Goal: Task Accomplishment & Management: Manage account settings

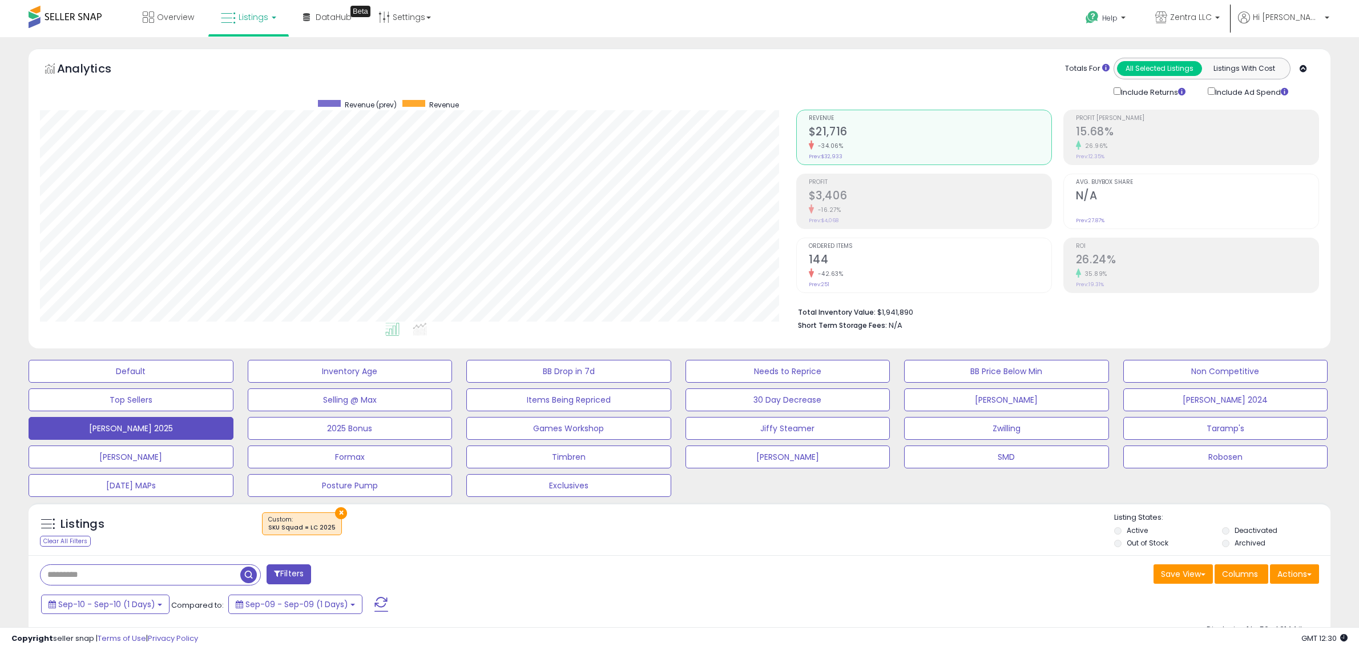
select select "**"
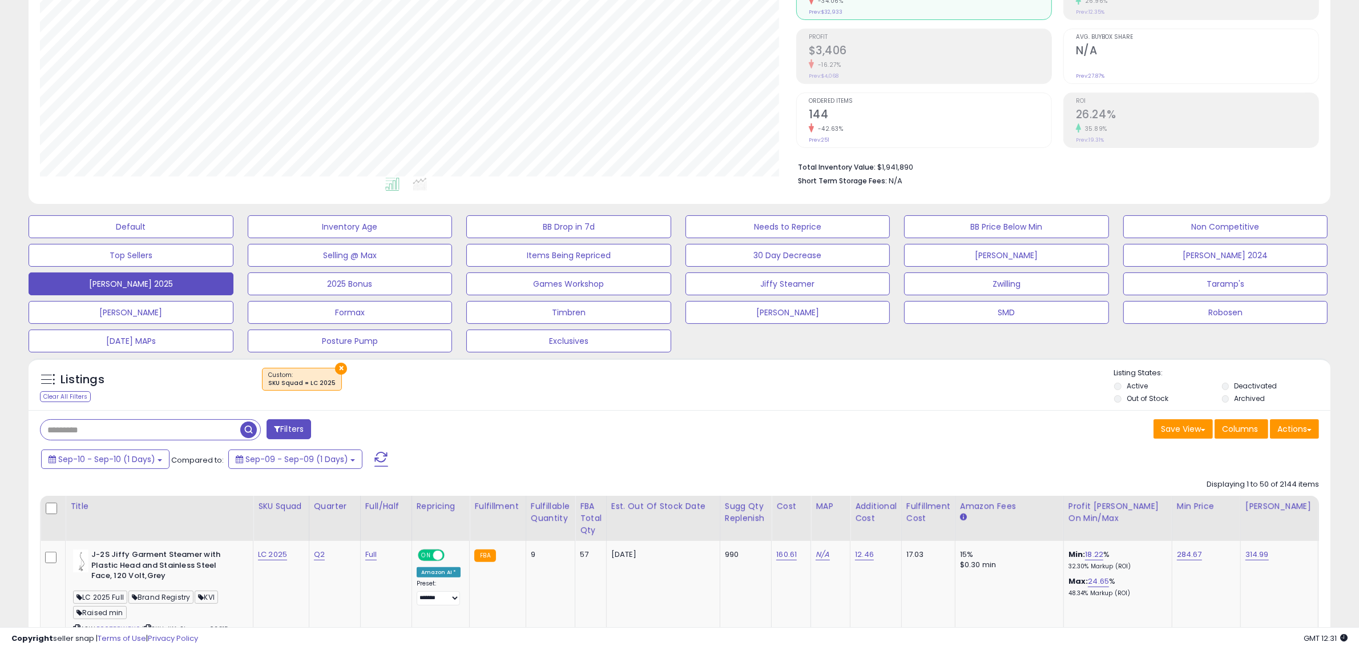
scroll to position [289, 0]
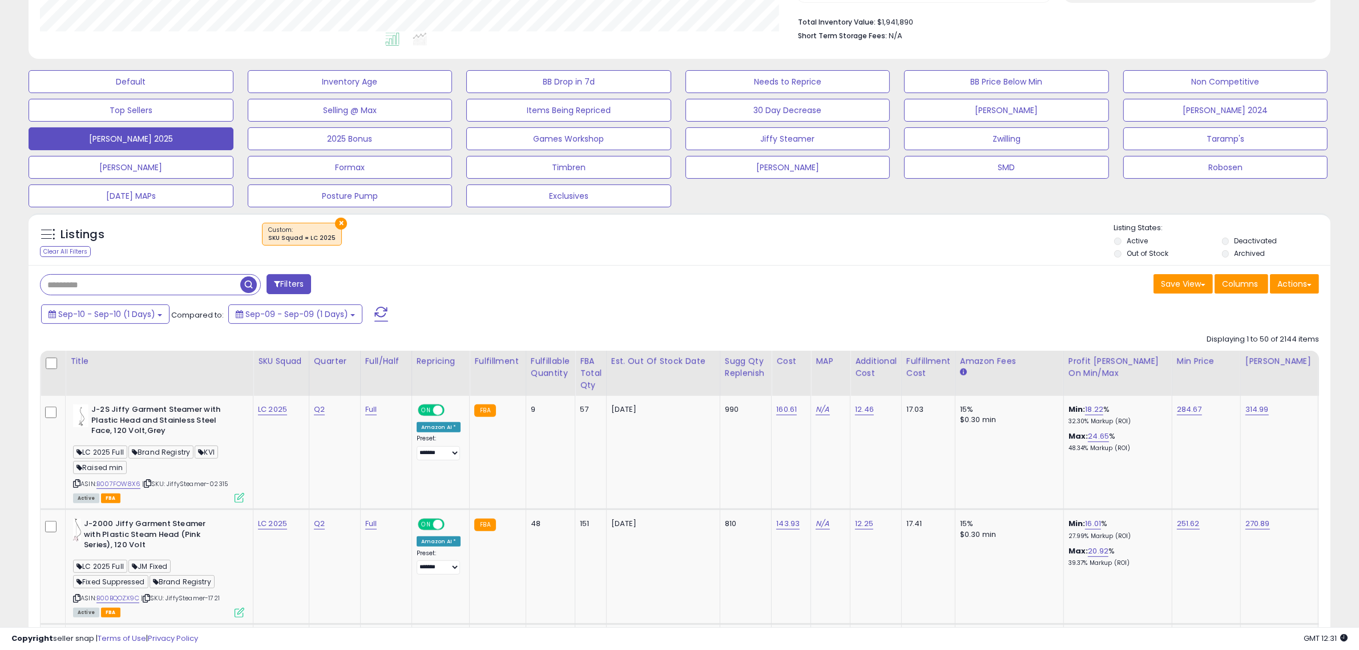
drag, startPoint x: 381, startPoint y: 309, endPoint x: 486, endPoint y: 324, distance: 105.5
click at [381, 309] on span at bounding box center [382, 314] width 14 height 15
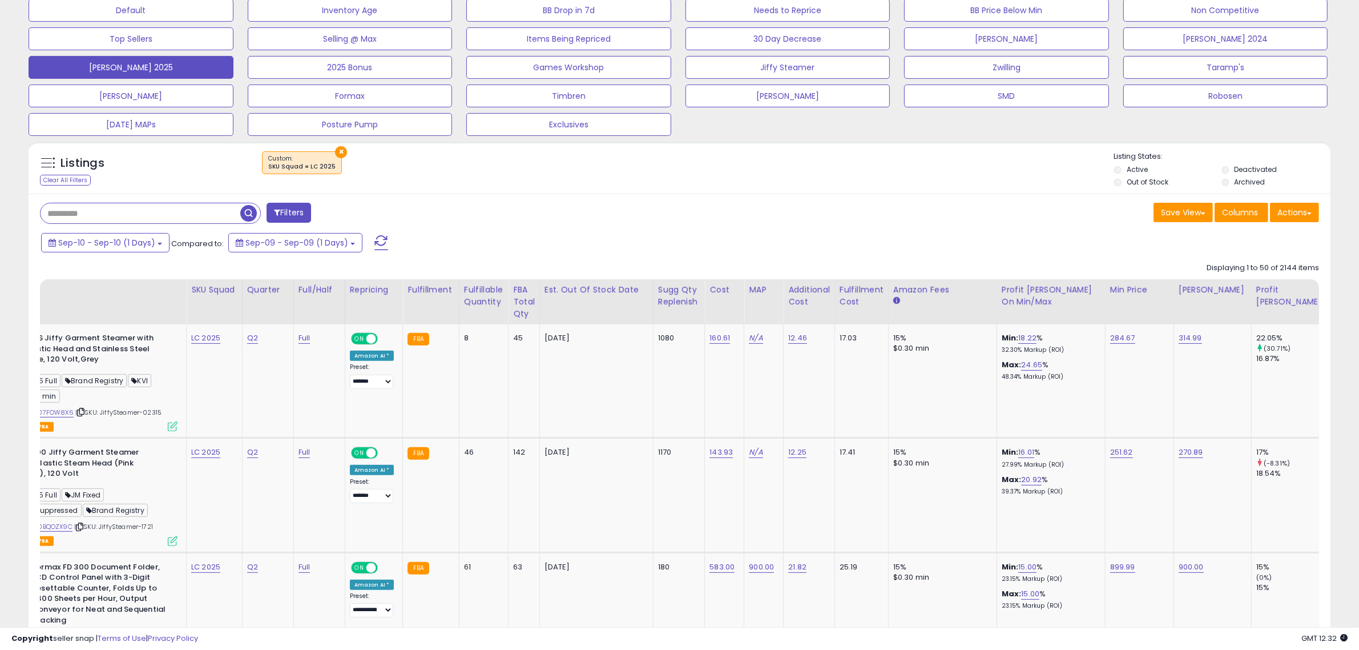
scroll to position [0, 0]
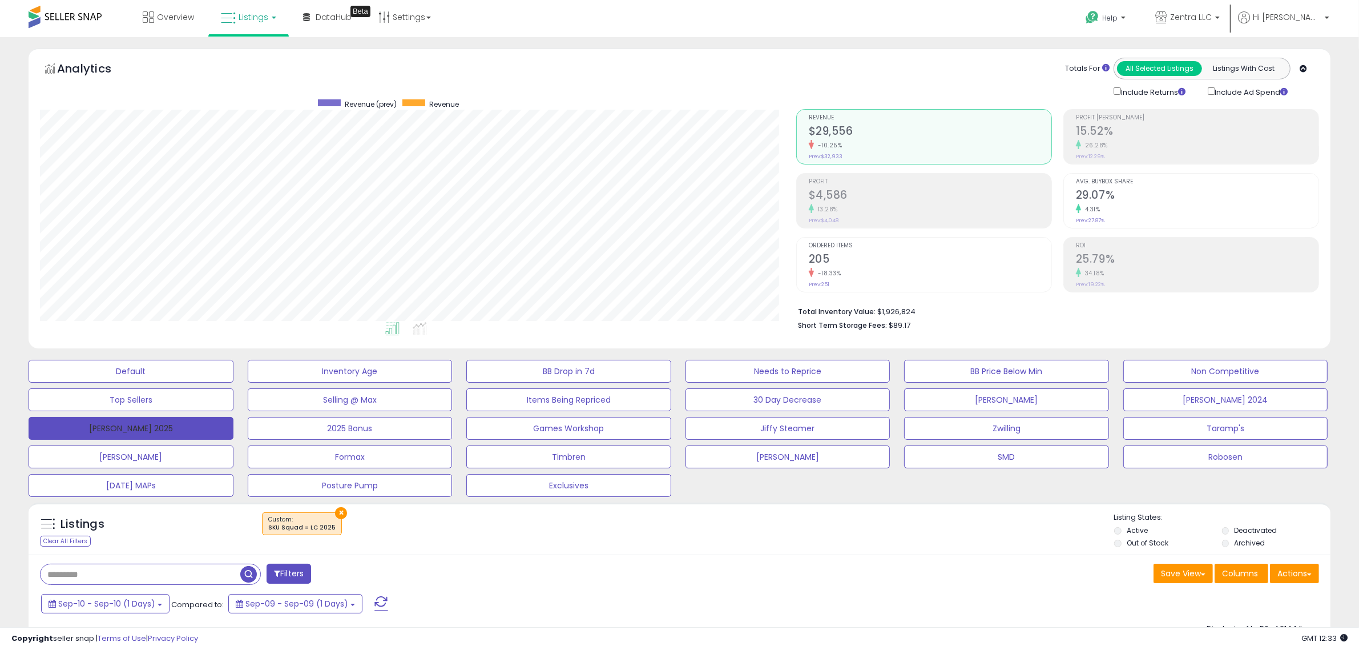
click at [166, 431] on button "[PERSON_NAME] 2025" at bounding box center [131, 428] width 205 height 23
click at [823, 598] on div "Last 30 Days Compared to: [DATE]-13 - Aug-11" at bounding box center [518, 605] width 960 height 26
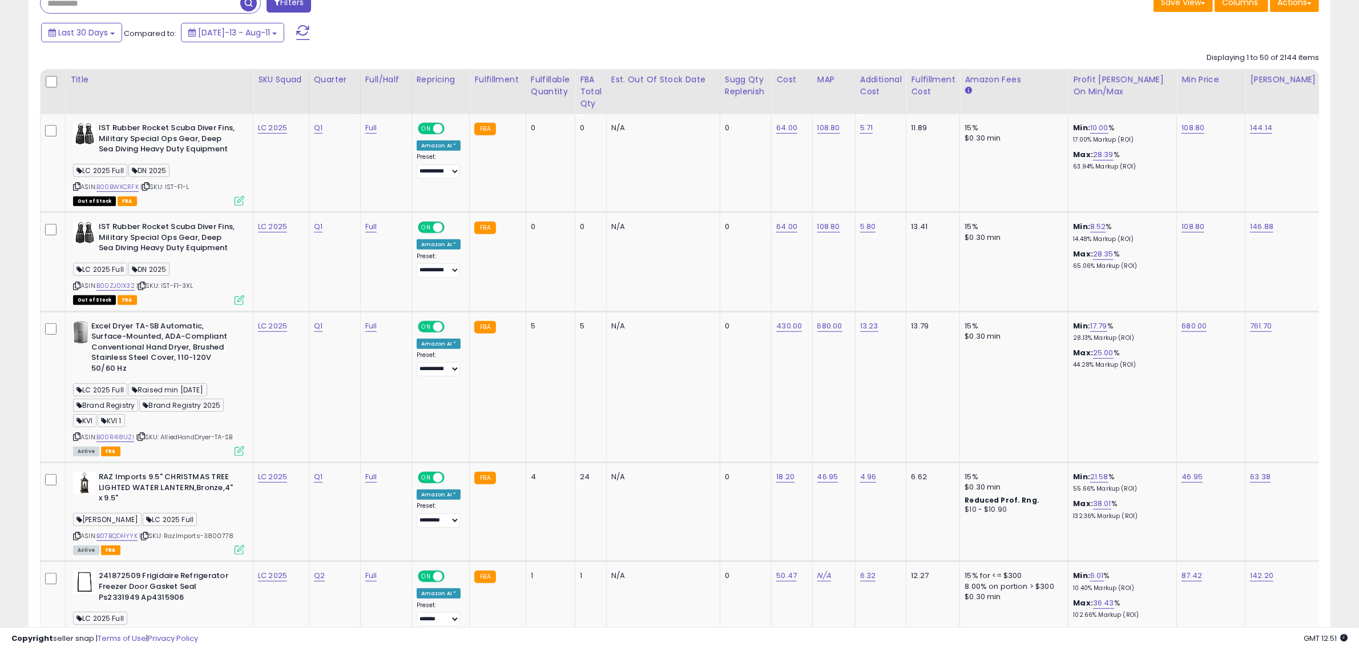
scroll to position [0, 768]
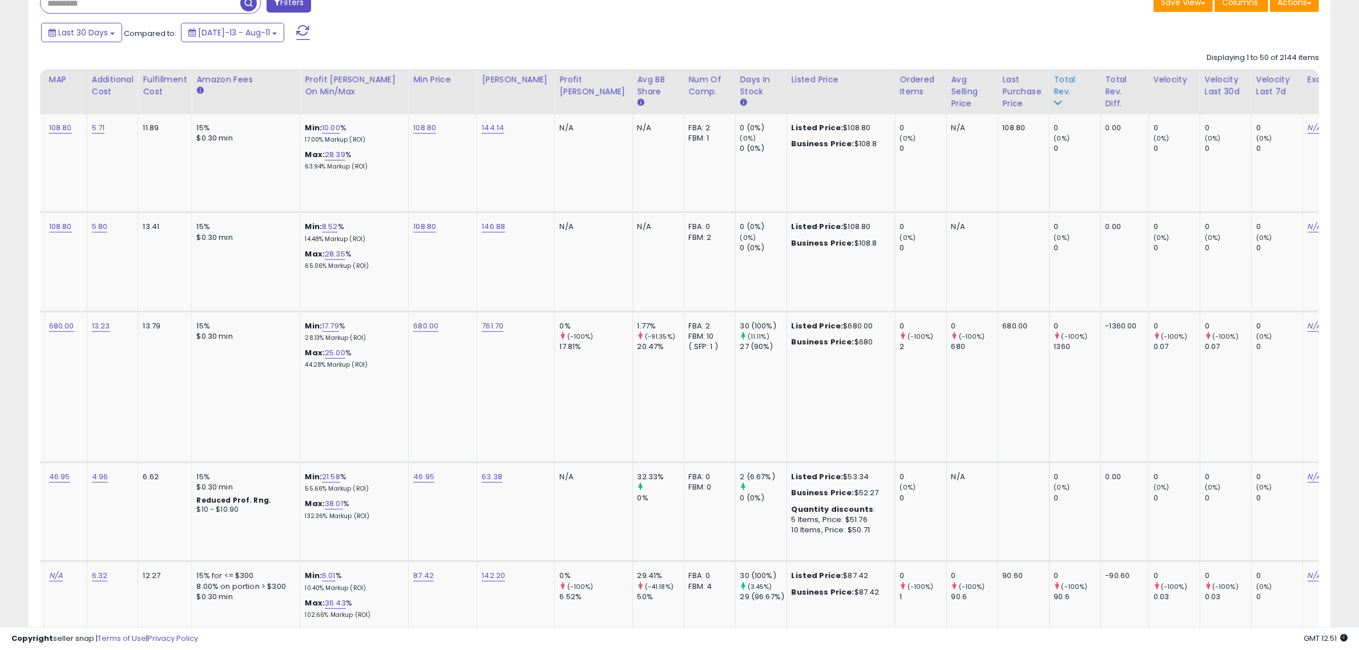
click at [1055, 86] on div "Total Rev." at bounding box center [1076, 86] width 42 height 24
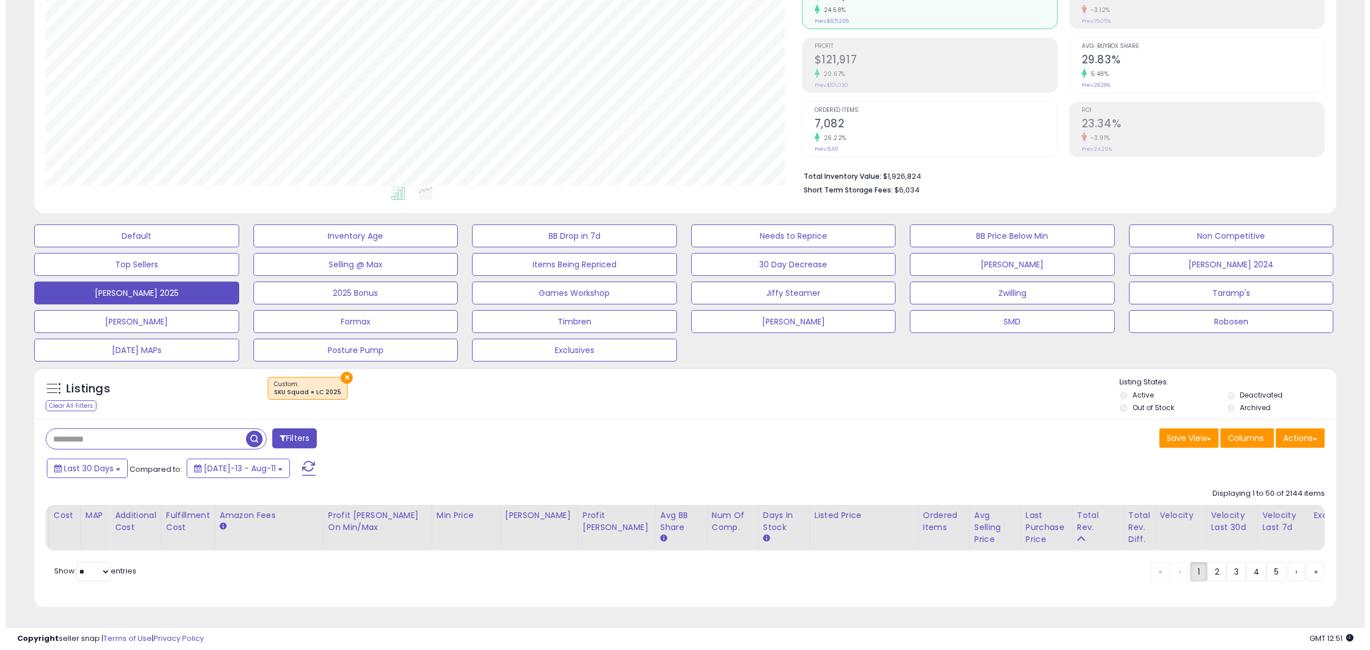
scroll to position [0, 498]
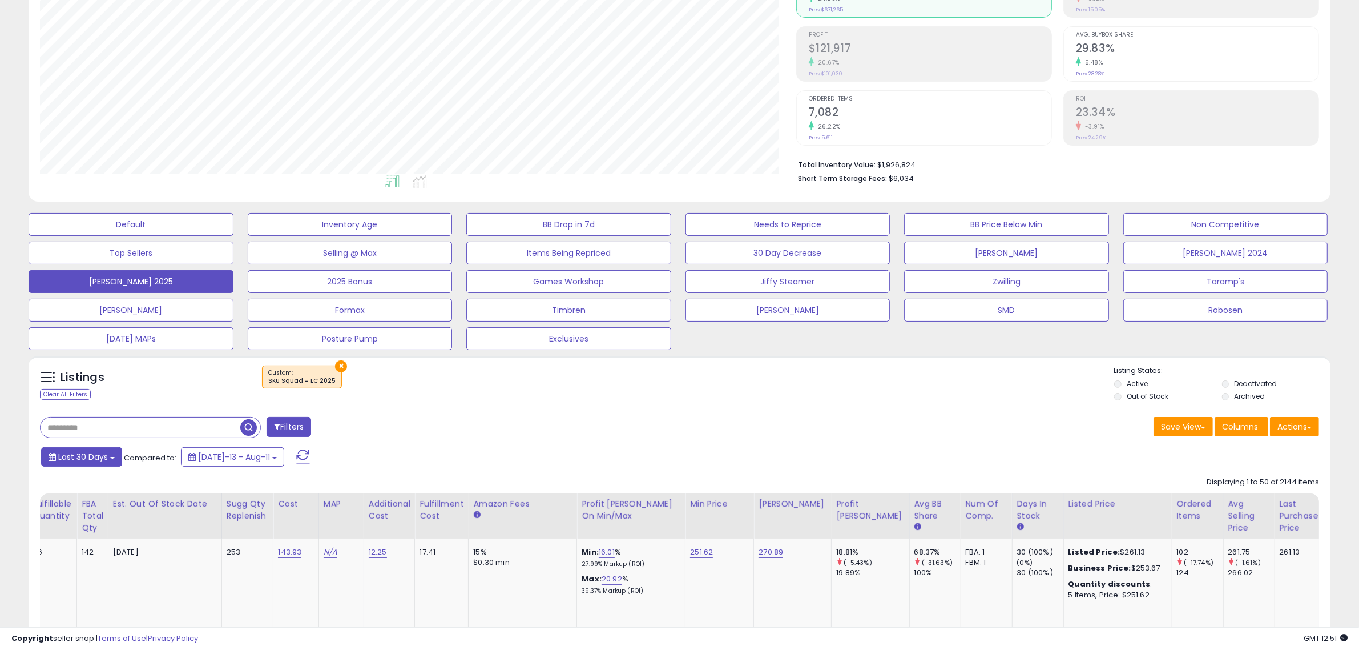
click at [103, 457] on span "Last 30 Days" at bounding box center [83, 456] width 50 height 11
click at [81, 562] on input "**********" at bounding box center [73, 561] width 42 height 17
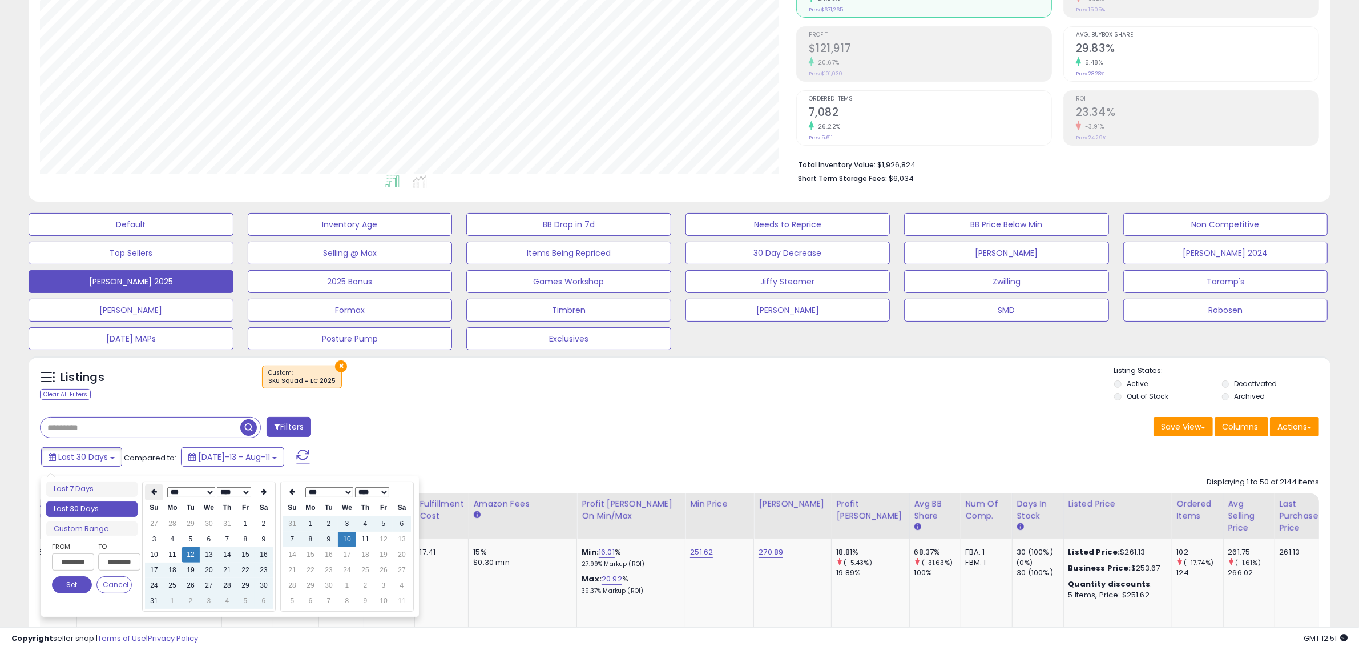
click at [153, 494] on icon at bounding box center [154, 492] width 6 height 7
click at [190, 521] on td "1" at bounding box center [191, 523] width 18 height 15
type input "**********"
click at [367, 537] on td "11" at bounding box center [365, 539] width 18 height 15
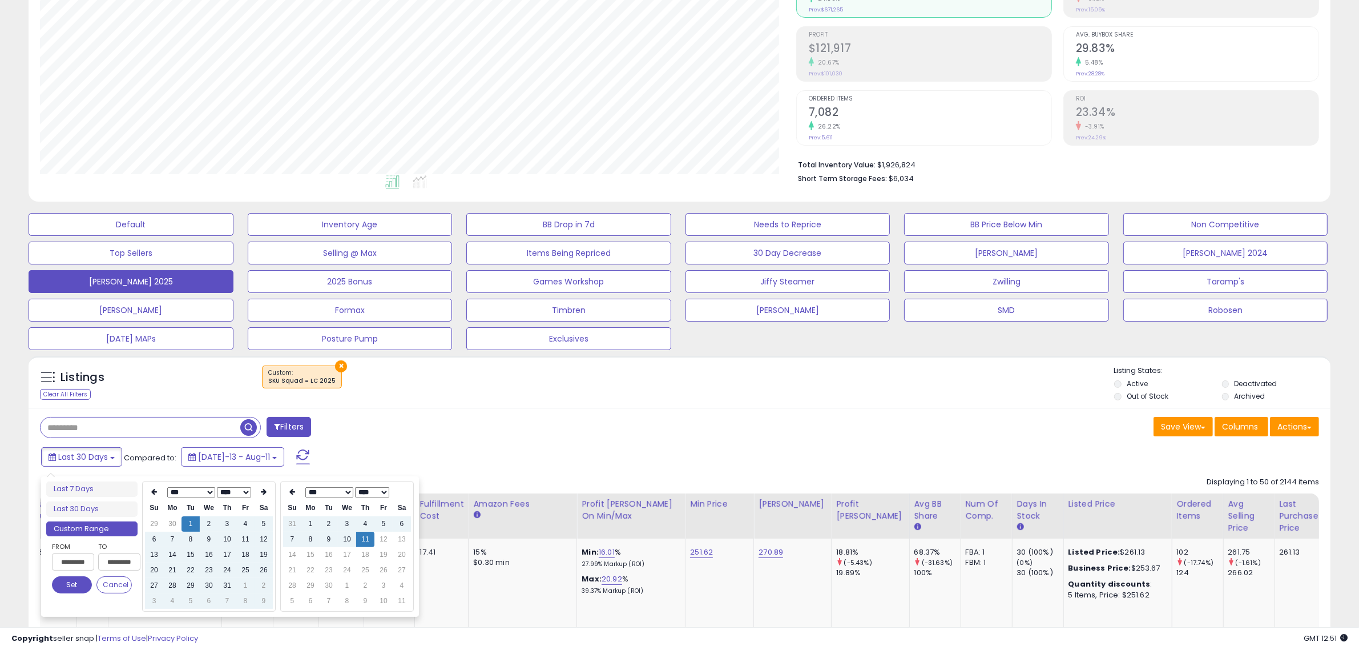
click at [427, 437] on div "Filters" at bounding box center [355, 428] width 649 height 23
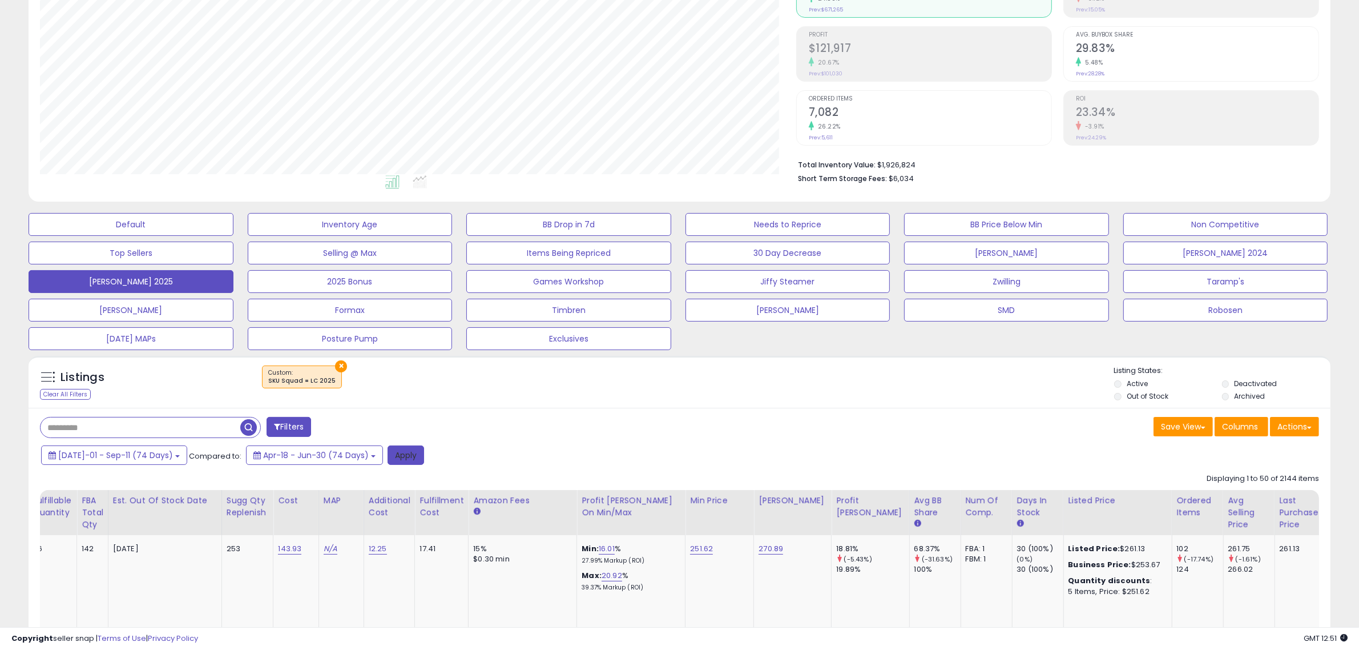
click at [388, 454] on button "Apply" at bounding box center [406, 454] width 37 height 19
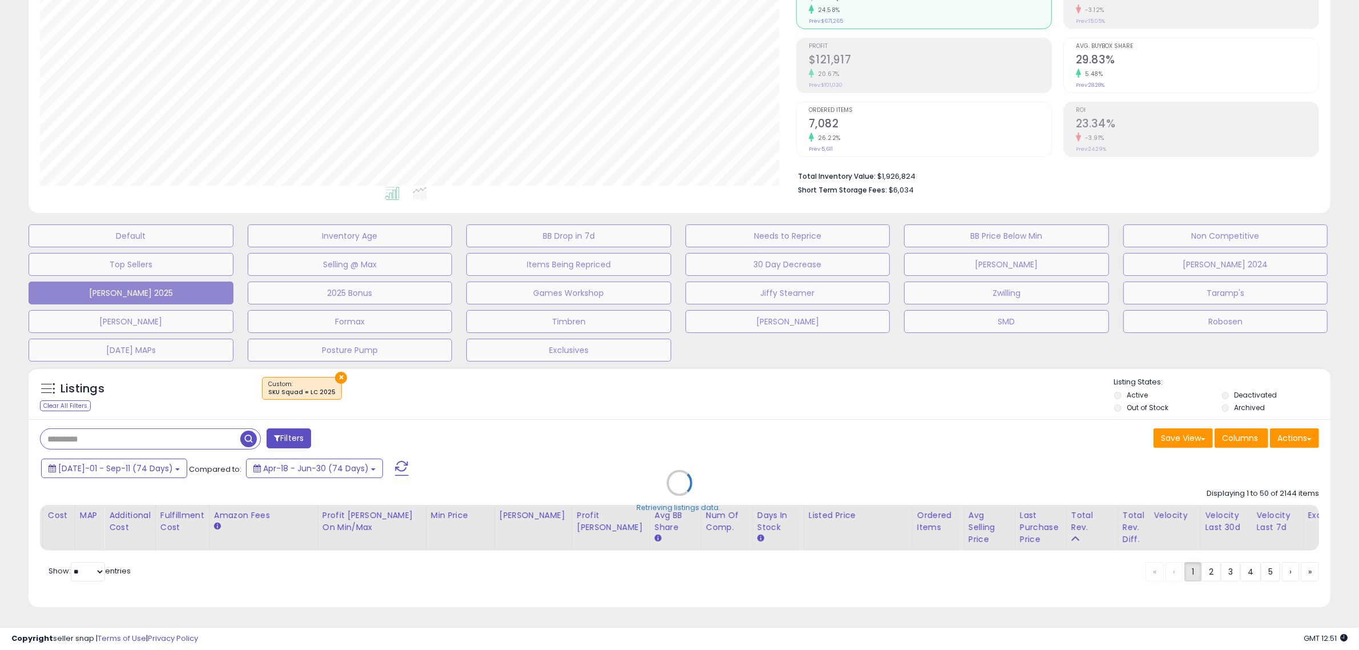
scroll to position [0, 487]
click at [823, 441] on div "Retrieving listings data.." at bounding box center [685, 491] width 1330 height 260
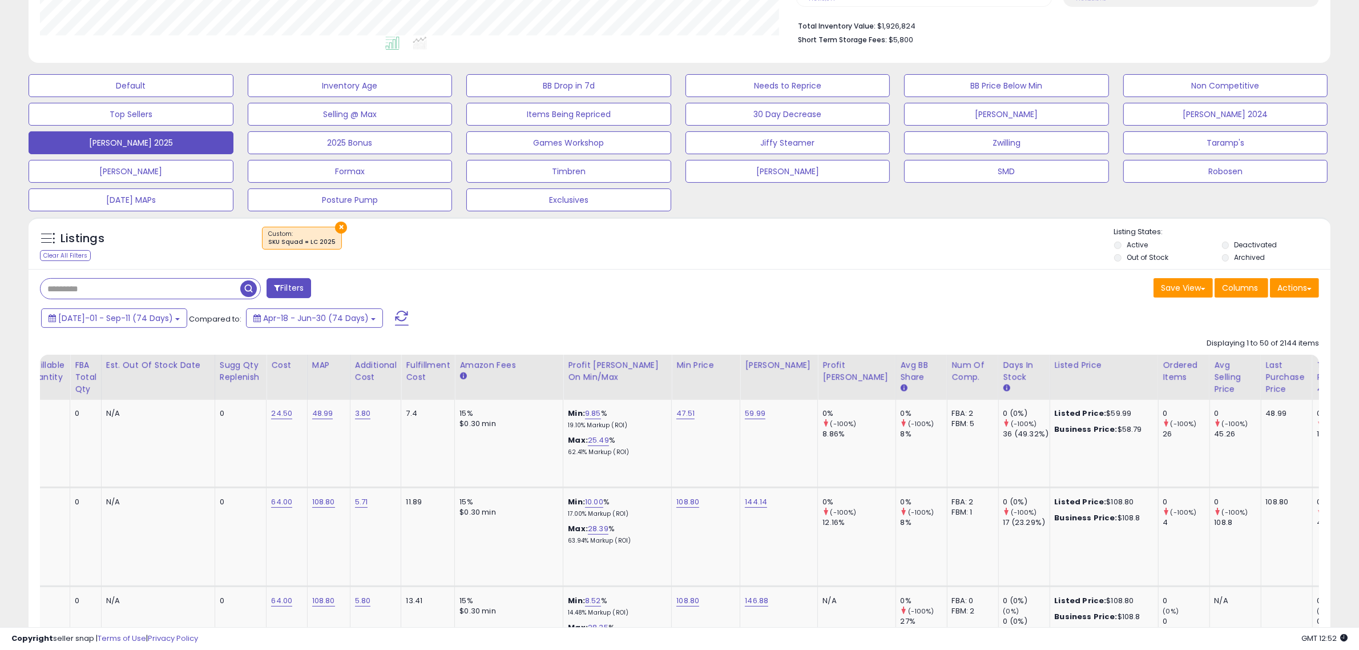
scroll to position [0, 769]
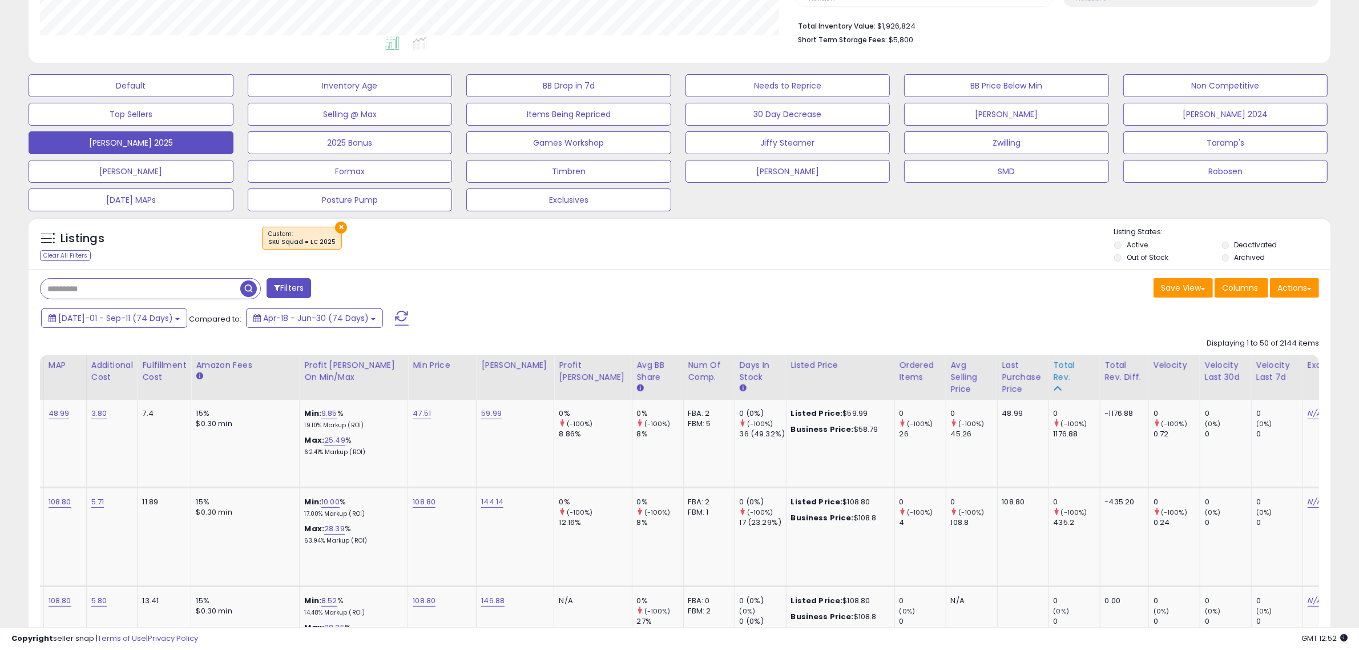
click at [1054, 369] on div "Total Rev." at bounding box center [1075, 371] width 42 height 24
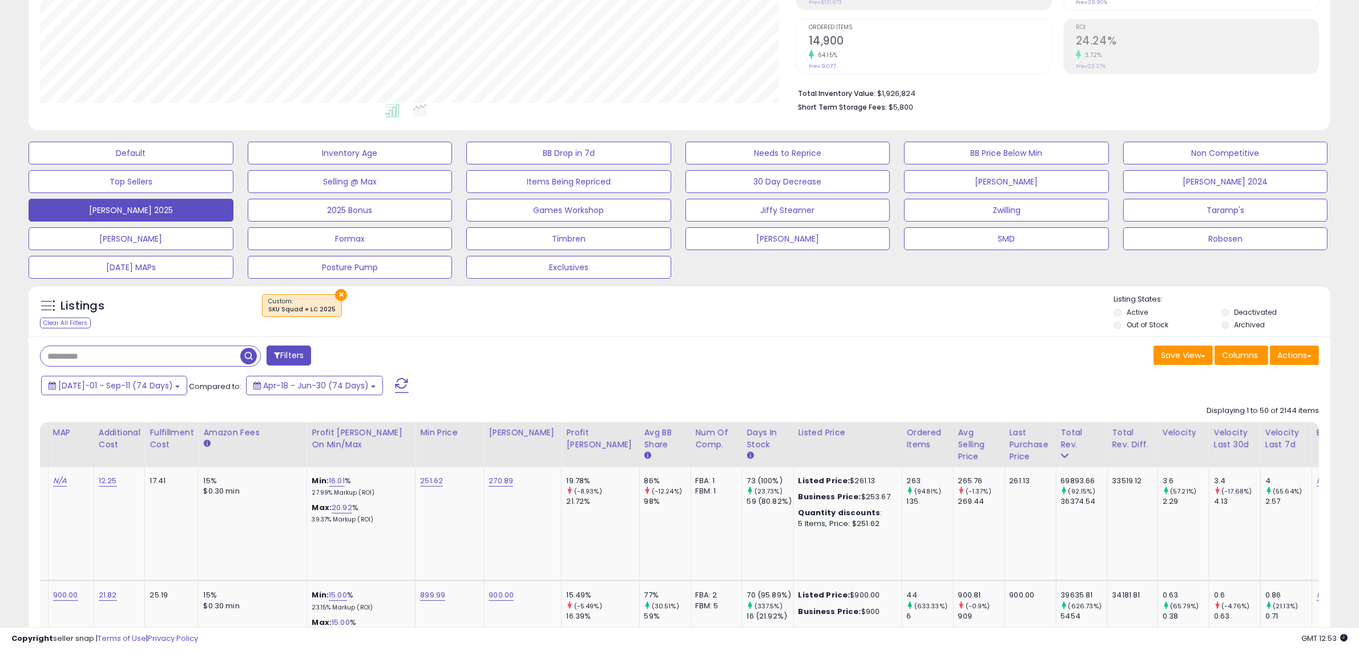
scroll to position [0, 772]
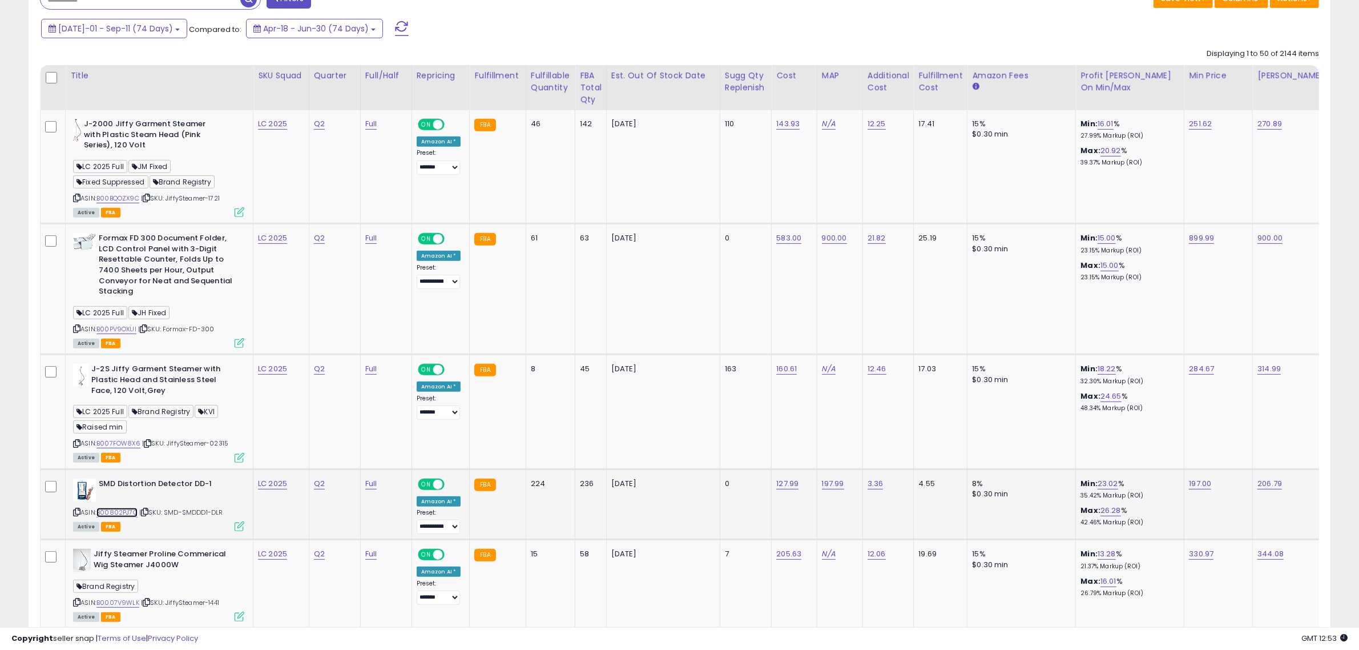
click at [124, 511] on link "B00802PJ7O" at bounding box center [116, 513] width 41 height 10
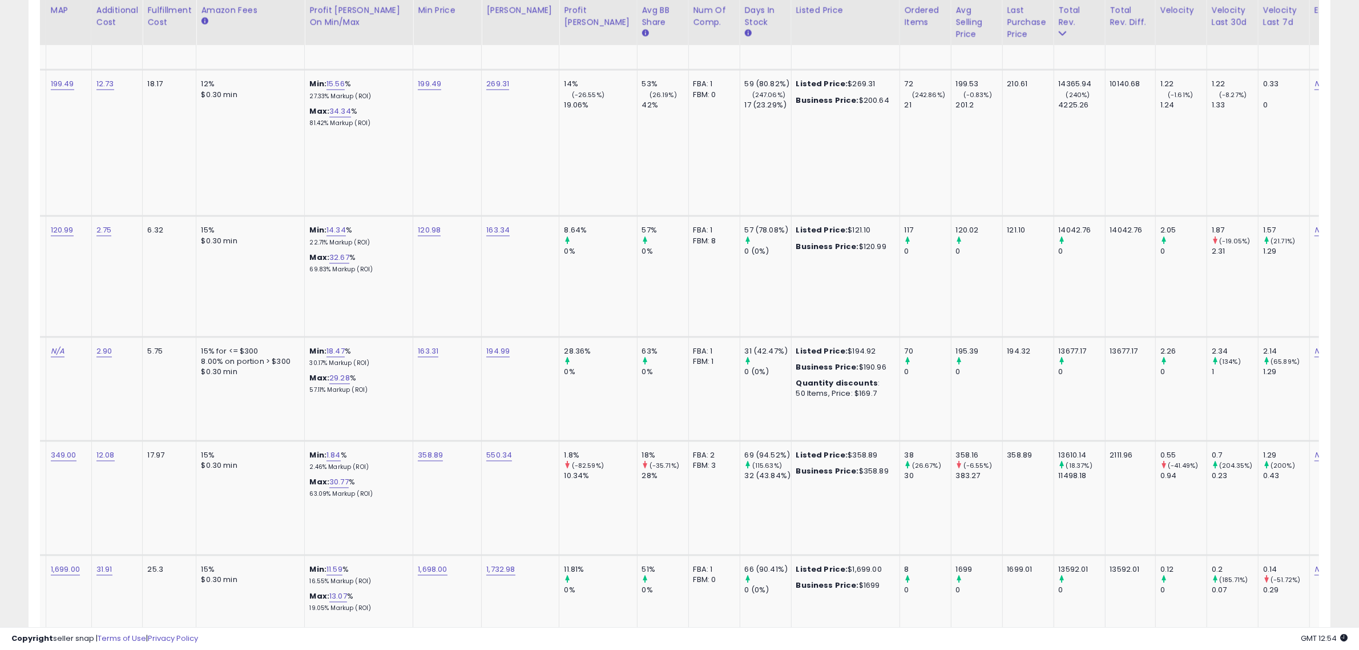
scroll to position [0, 766]
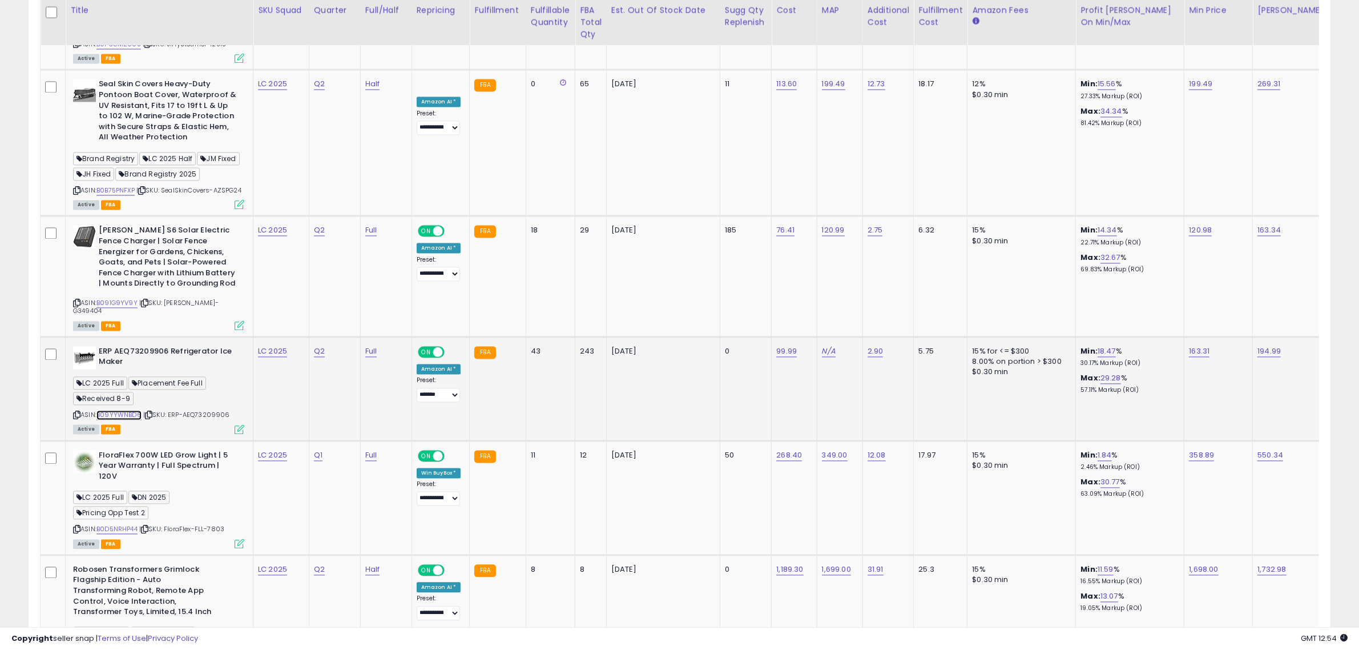
click at [124, 410] on link "B09YYWNBD6" at bounding box center [118, 415] width 45 height 10
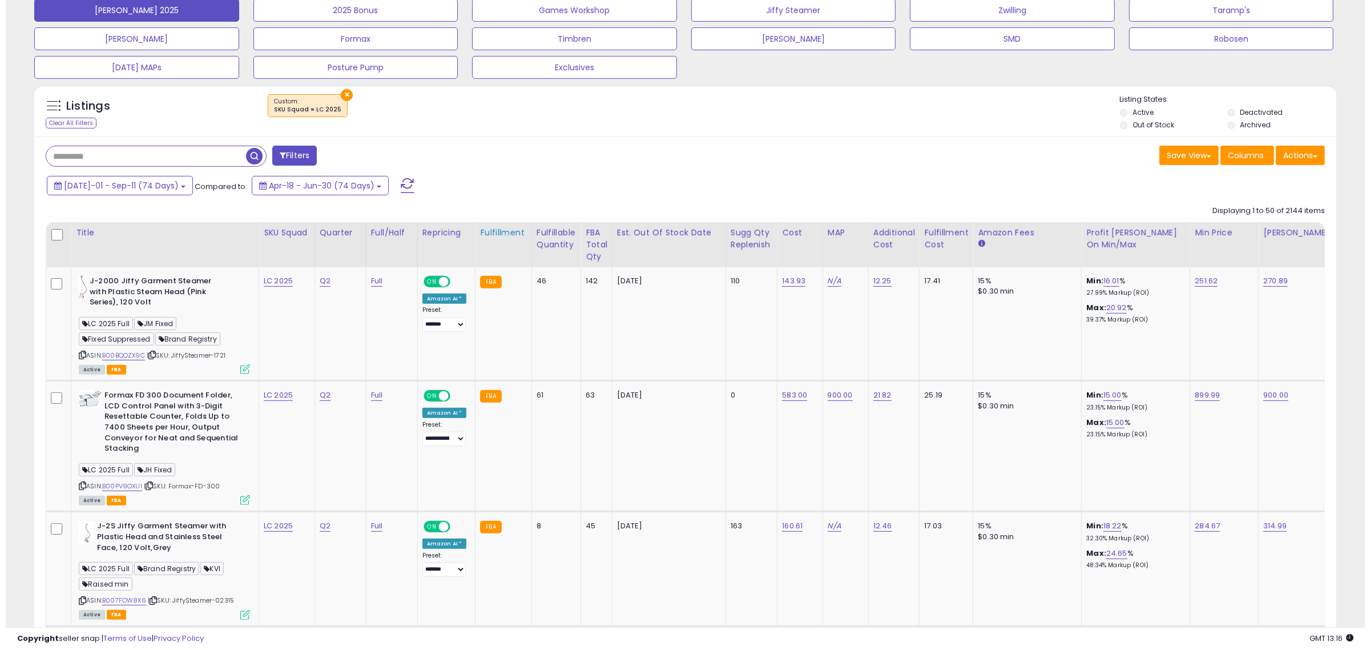
scroll to position [0, 0]
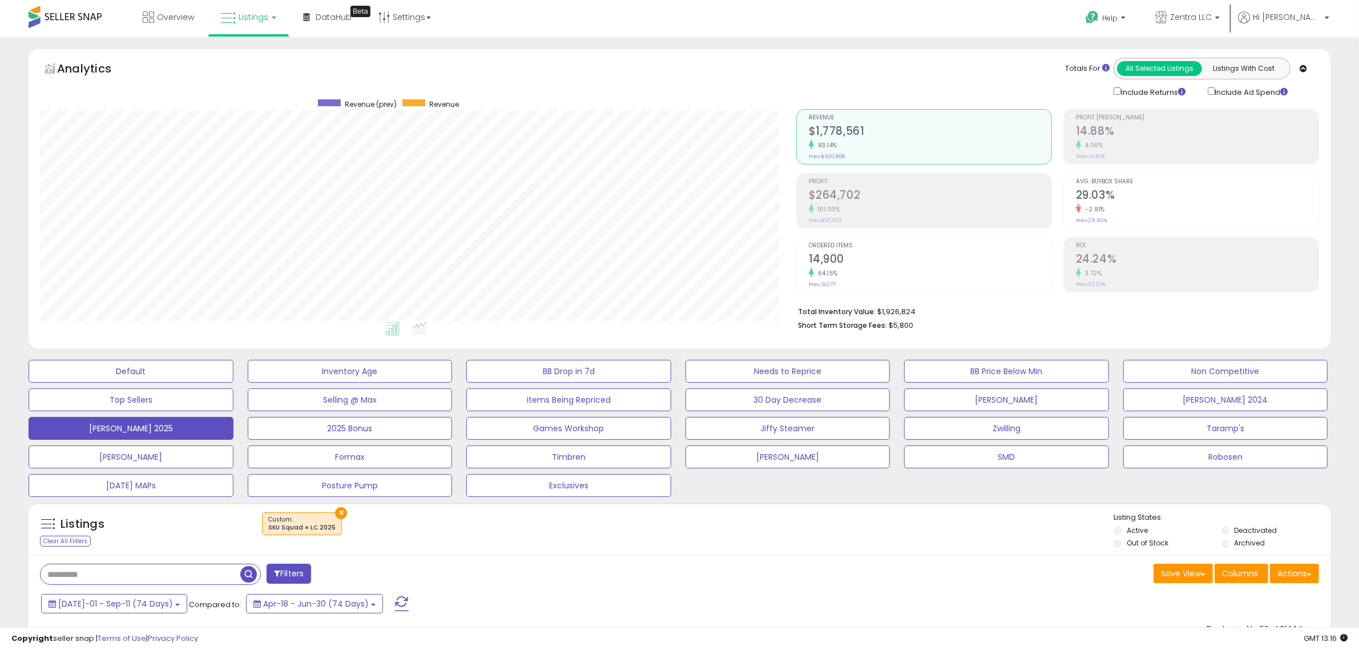
click at [199, 584] on input "text" at bounding box center [141, 574] width 200 height 20
type input "*******"
click at [375, 578] on span "button" at bounding box center [375, 574] width 17 height 17
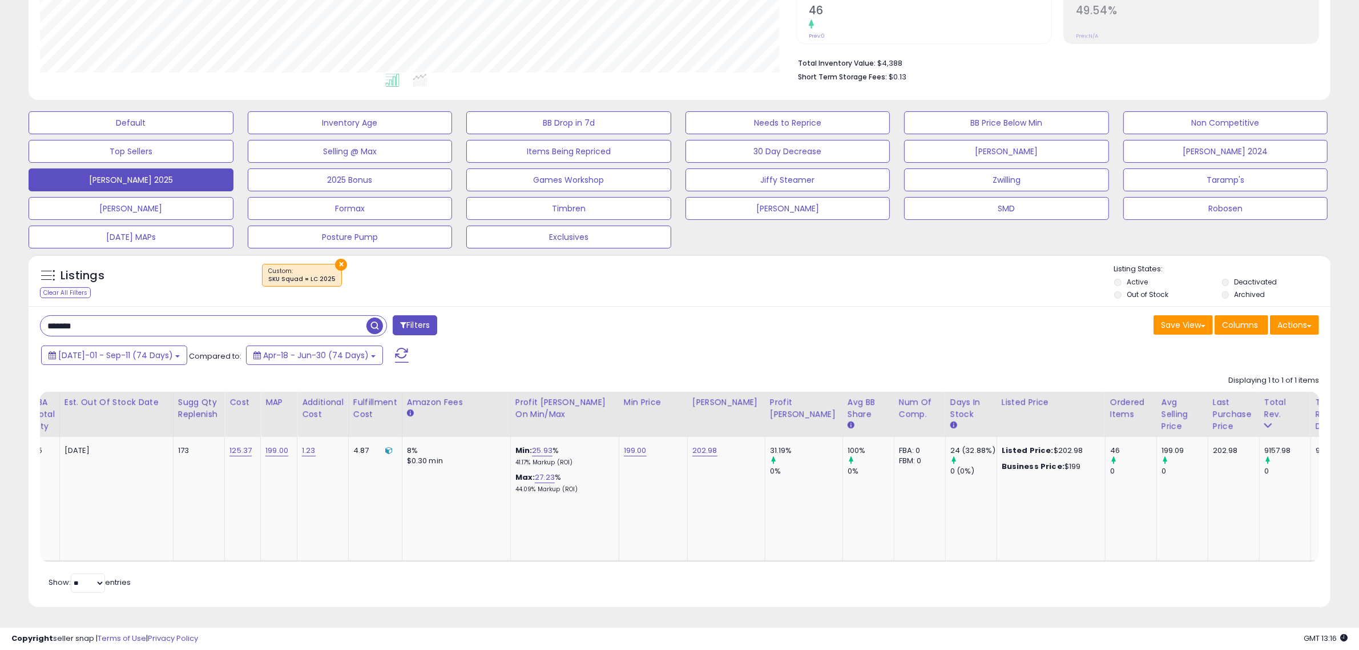
scroll to position [0, 572]
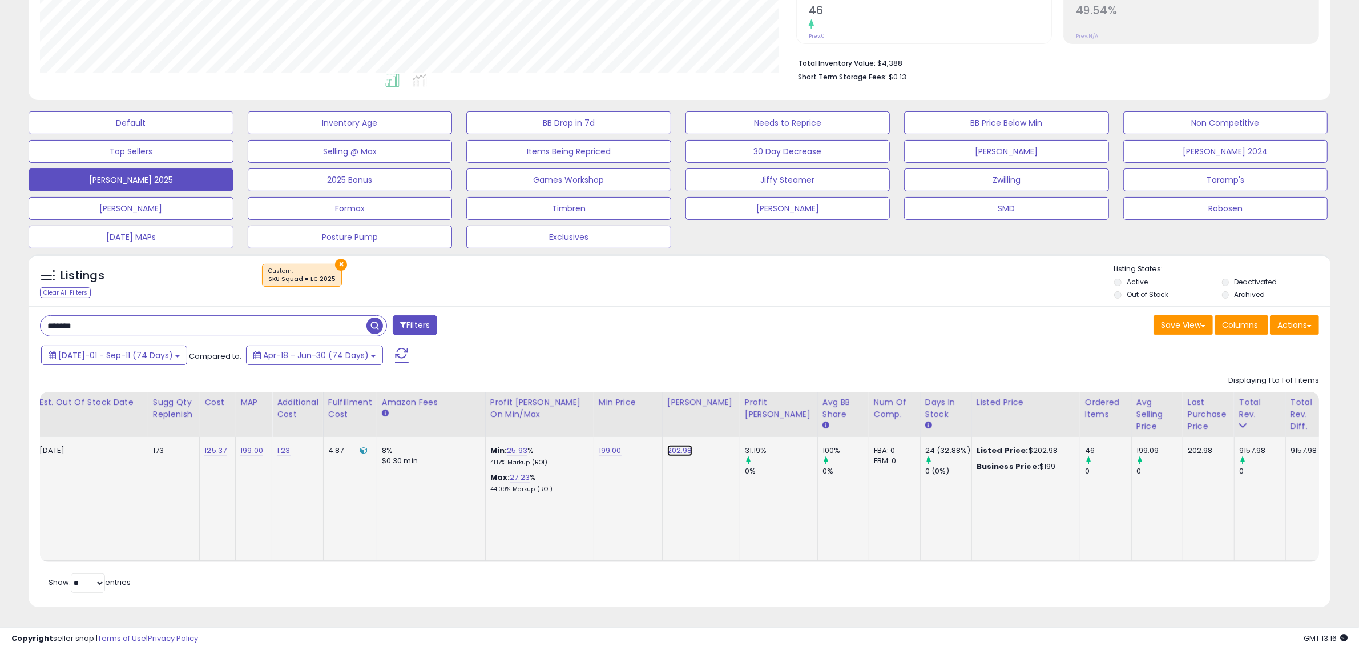
click at [677, 445] on link "202.98" at bounding box center [679, 450] width 25 height 11
drag, startPoint x: 631, startPoint y: 417, endPoint x: 560, endPoint y: 428, distance: 72.2
click at [560, 437] on tr "EvermixBox5 Portable DJ Audio Interface for Record & Livestream (iOS & Android …" at bounding box center [500, 499] width 2064 height 124
type input "***"
click at [718, 412] on button "submit" at bounding box center [708, 420] width 19 height 17
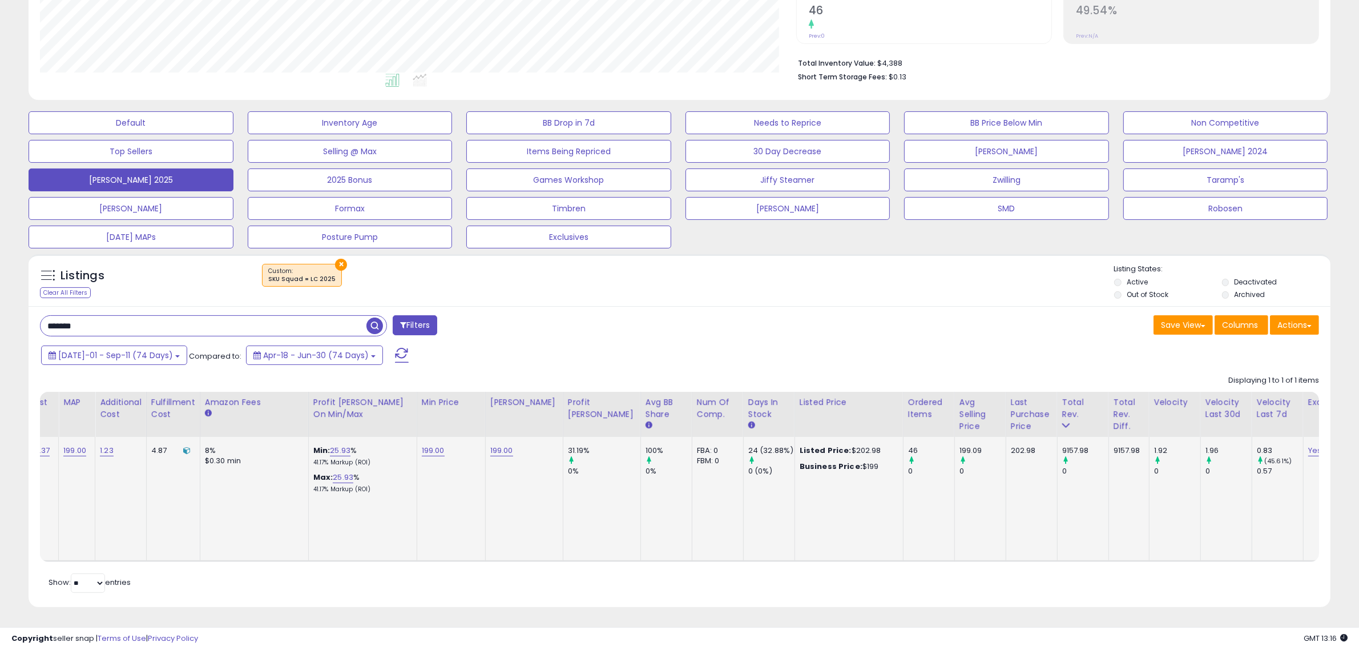
scroll to position [0, 0]
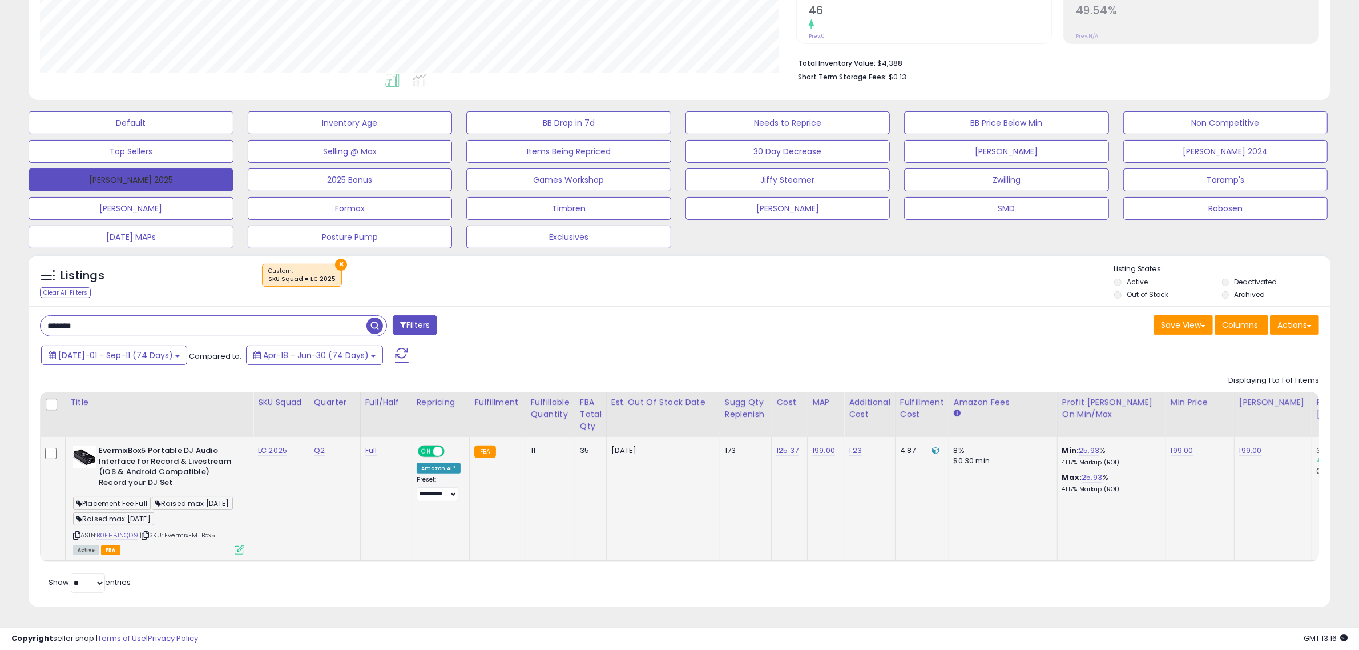
click at [150, 172] on button "[PERSON_NAME] 2025" at bounding box center [131, 179] width 205 height 23
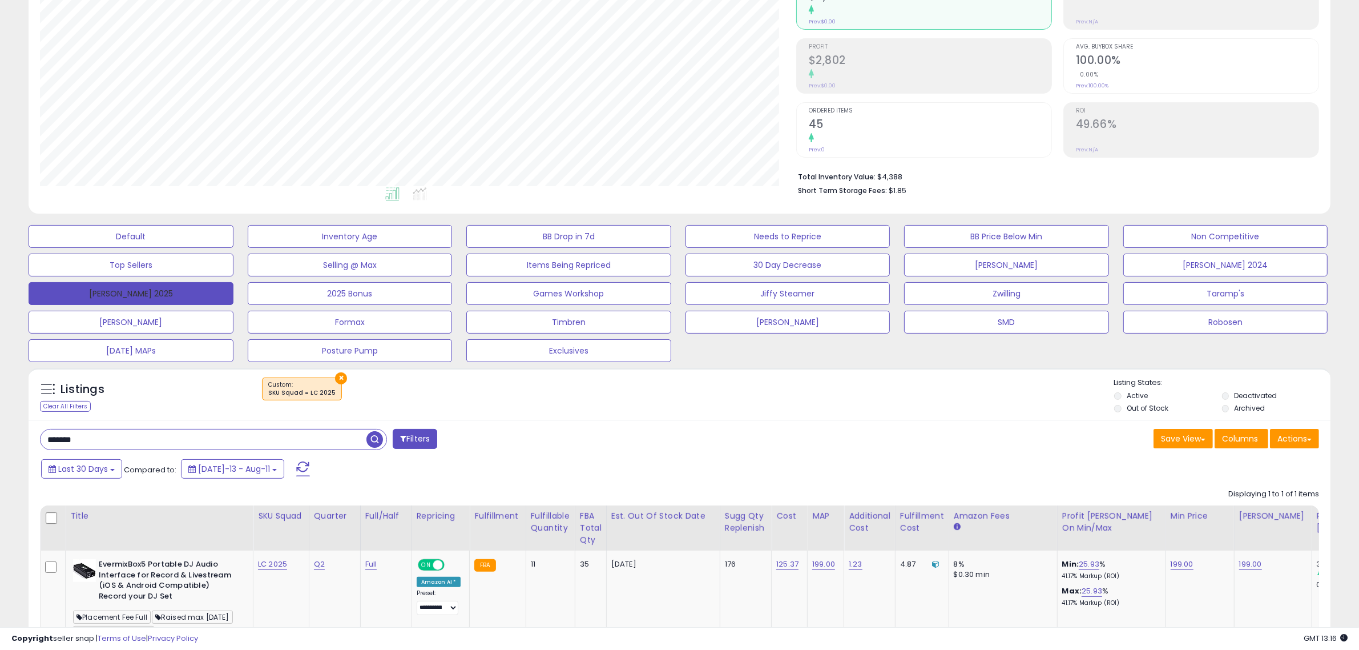
click at [157, 297] on button "[PERSON_NAME] 2025" at bounding box center [131, 293] width 205 height 23
